Goal: Task Accomplishment & Management: Complete application form

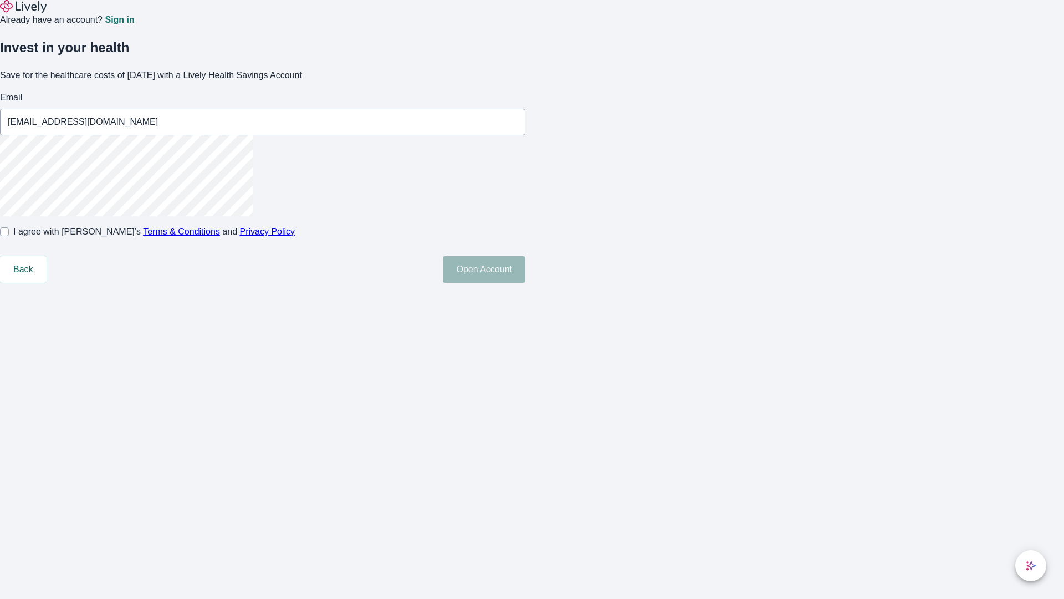
click at [9, 236] on input "I agree with Lively’s Terms & Conditions and Privacy Policy" at bounding box center [4, 231] width 9 height 9
checkbox input "true"
click at [525, 283] on button "Open Account" at bounding box center [484, 269] width 83 height 27
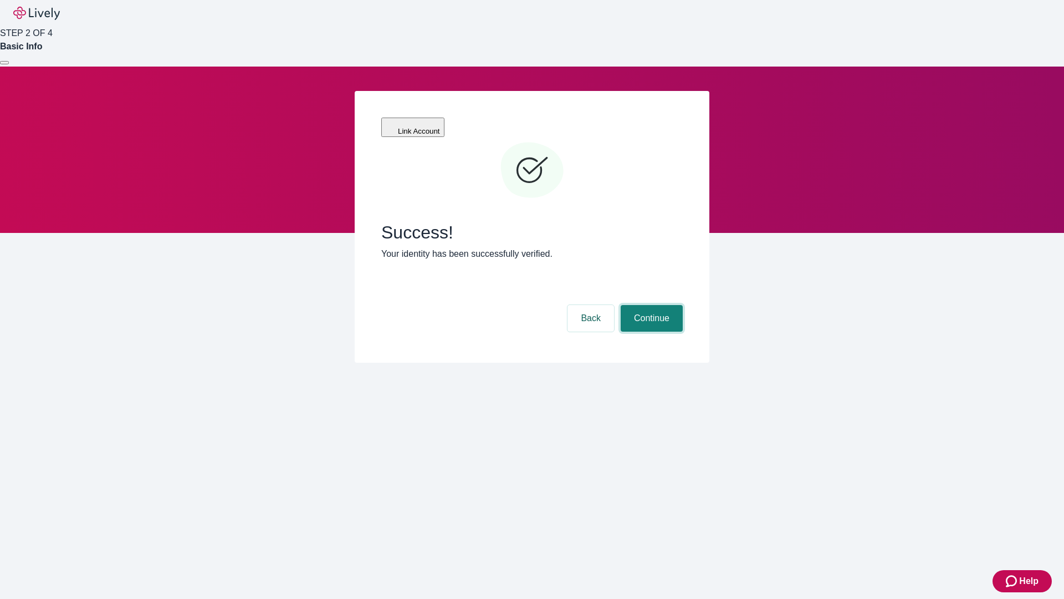
click at [650, 305] on button "Continue" at bounding box center [652, 318] width 62 height 27
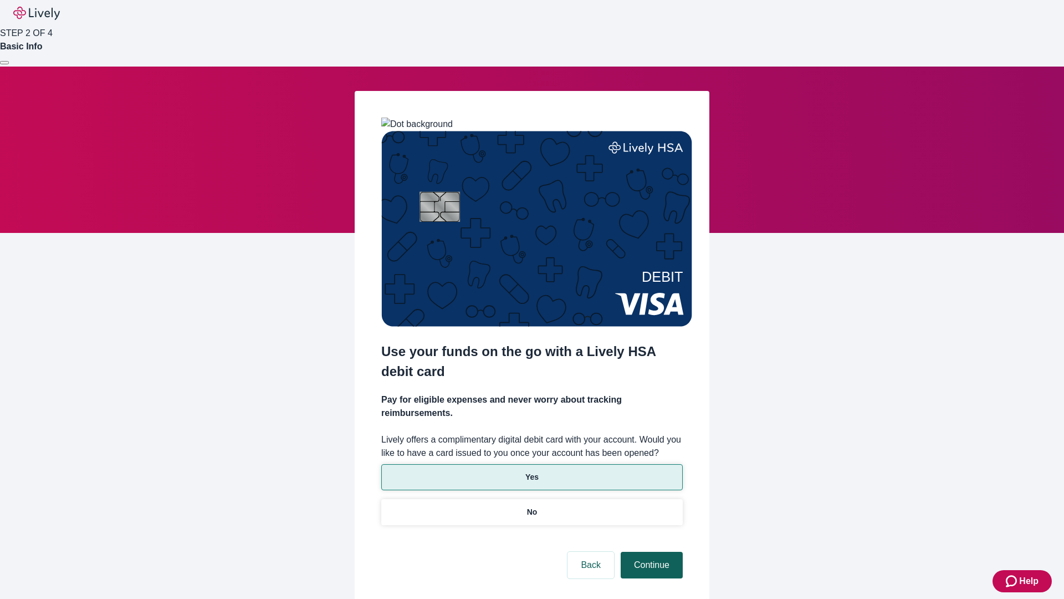
click at [532, 471] on p "Yes" at bounding box center [531, 477] width 13 height 12
click at [650, 552] on button "Continue" at bounding box center [652, 565] width 62 height 27
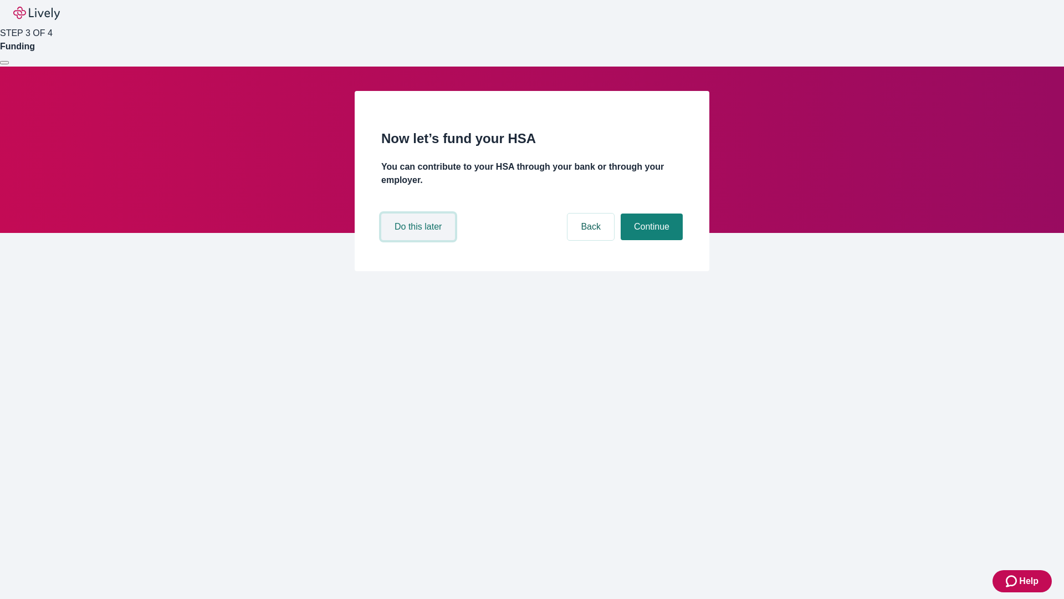
click at [420, 240] on button "Do this later" at bounding box center [418, 226] width 74 height 27
